Goal: Find contact information: Find contact information

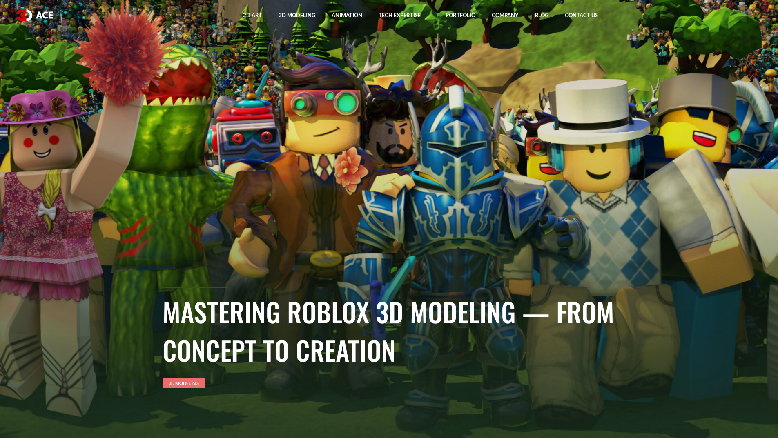
click at [178, 380] on link "3D Modeling" at bounding box center [184, 383] width 42 height 9
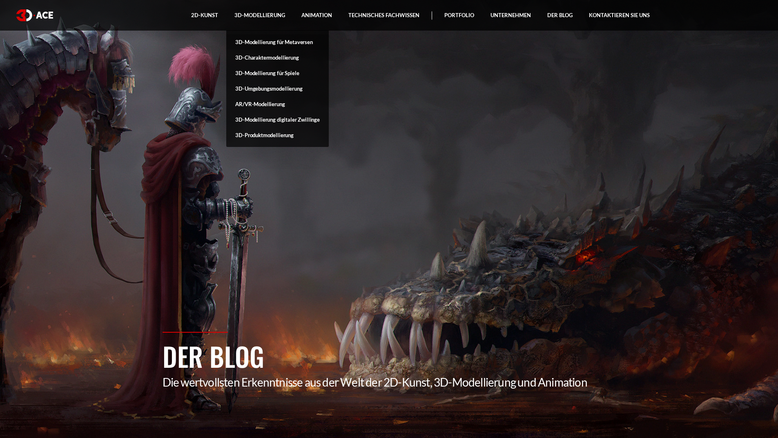
click at [277, 42] on font "3D-Modellierung für Metaversen" at bounding box center [274, 42] width 78 height 7
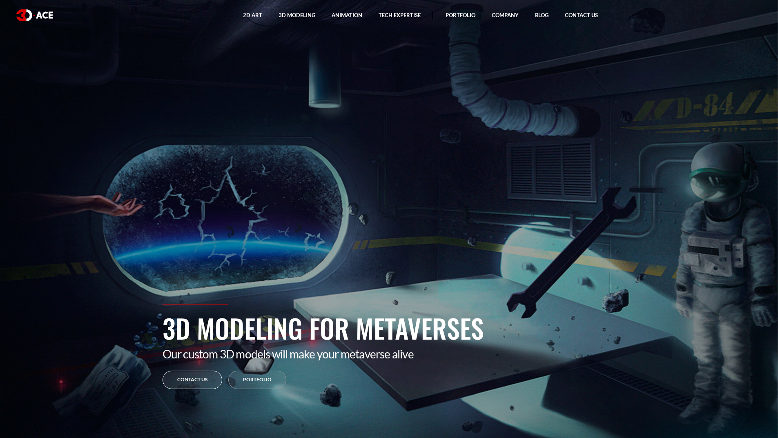
click at [185, 380] on link "Contact Us" at bounding box center [193, 380] width 60 height 18
